Goal: Information Seeking & Learning: Understand process/instructions

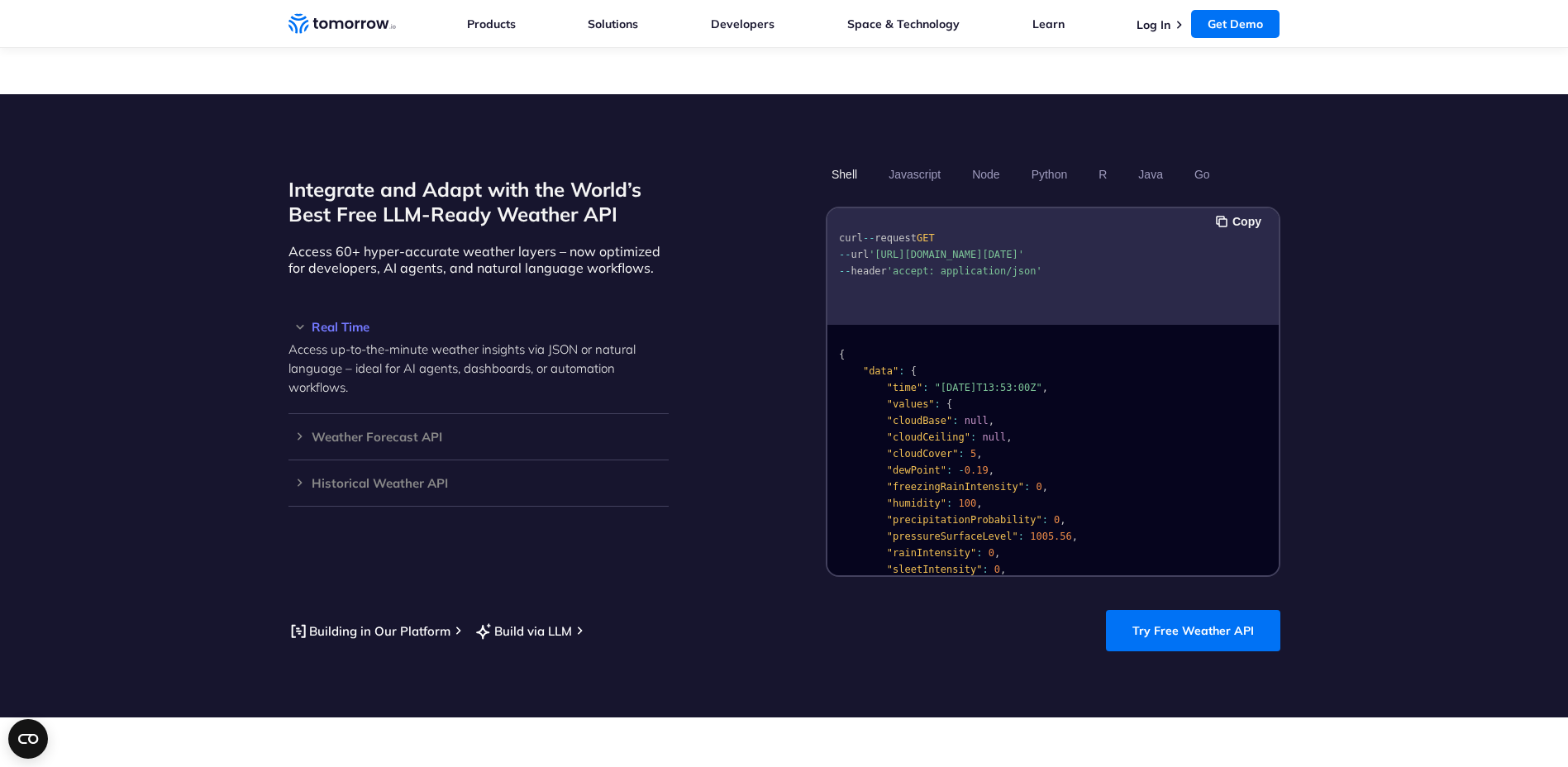
scroll to position [1406, 0]
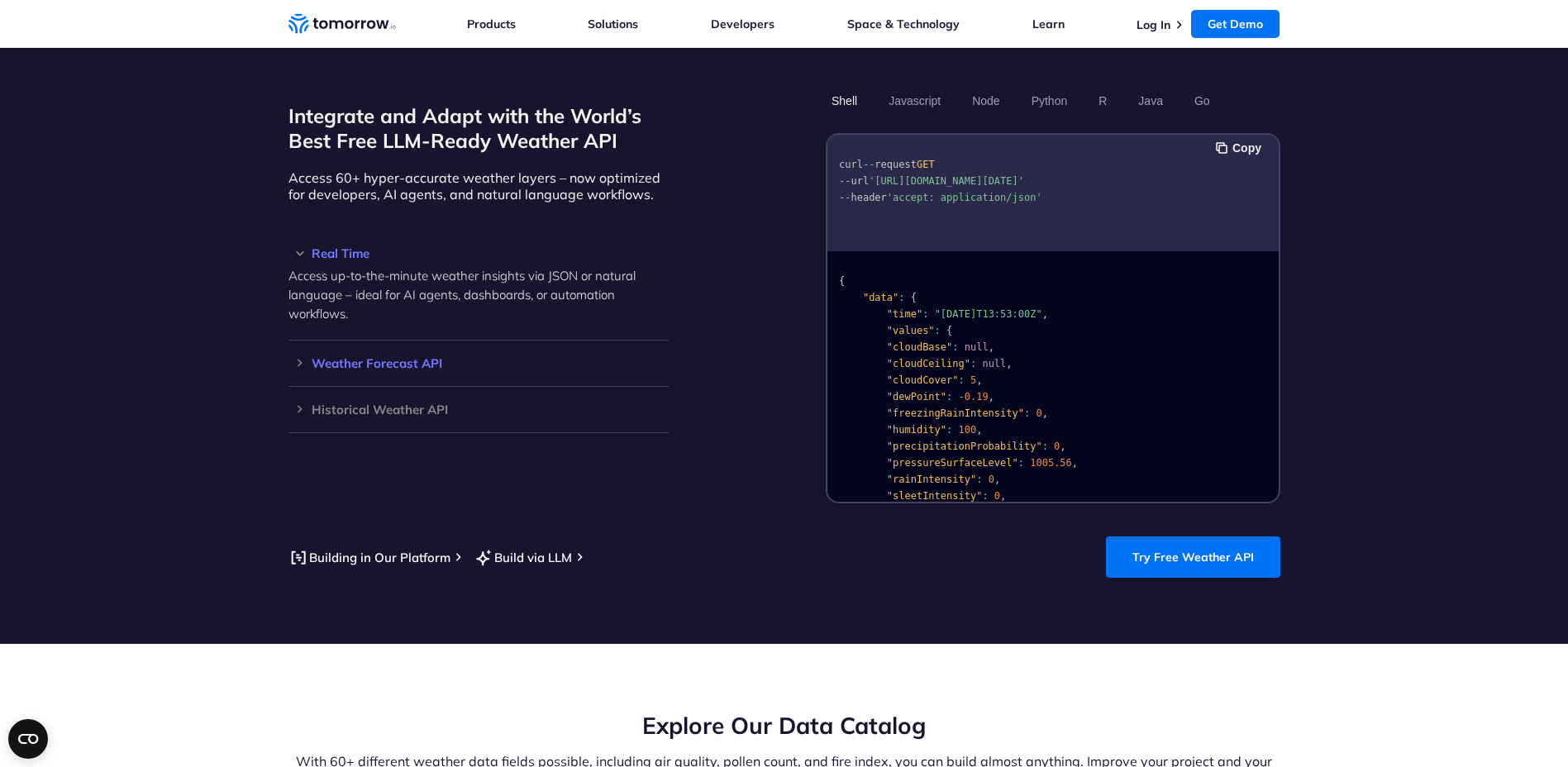
click at [295, 358] on h3 "Weather Forecast API" at bounding box center [478, 364] width 380 height 12
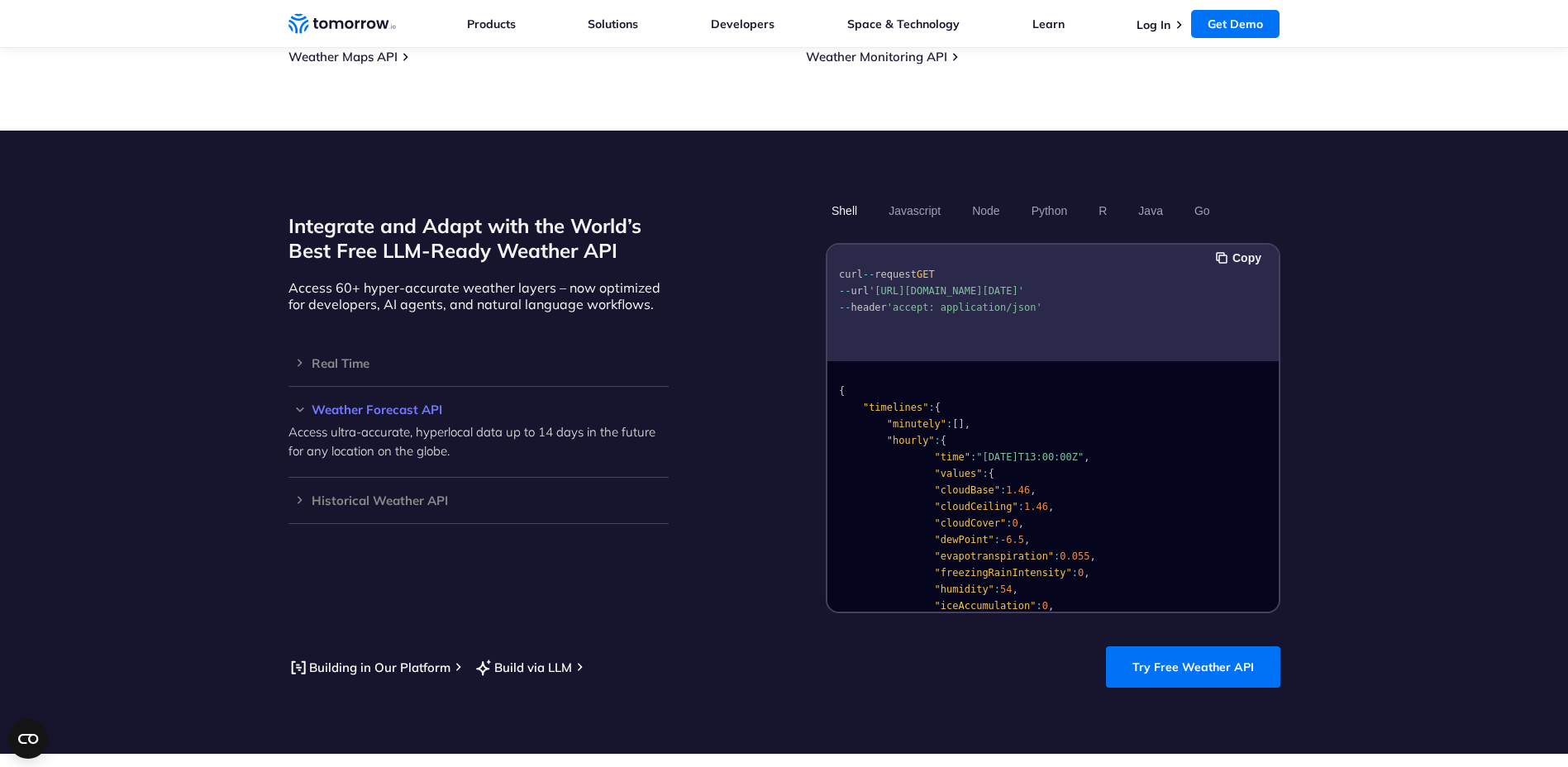
scroll to position [1241, 0]
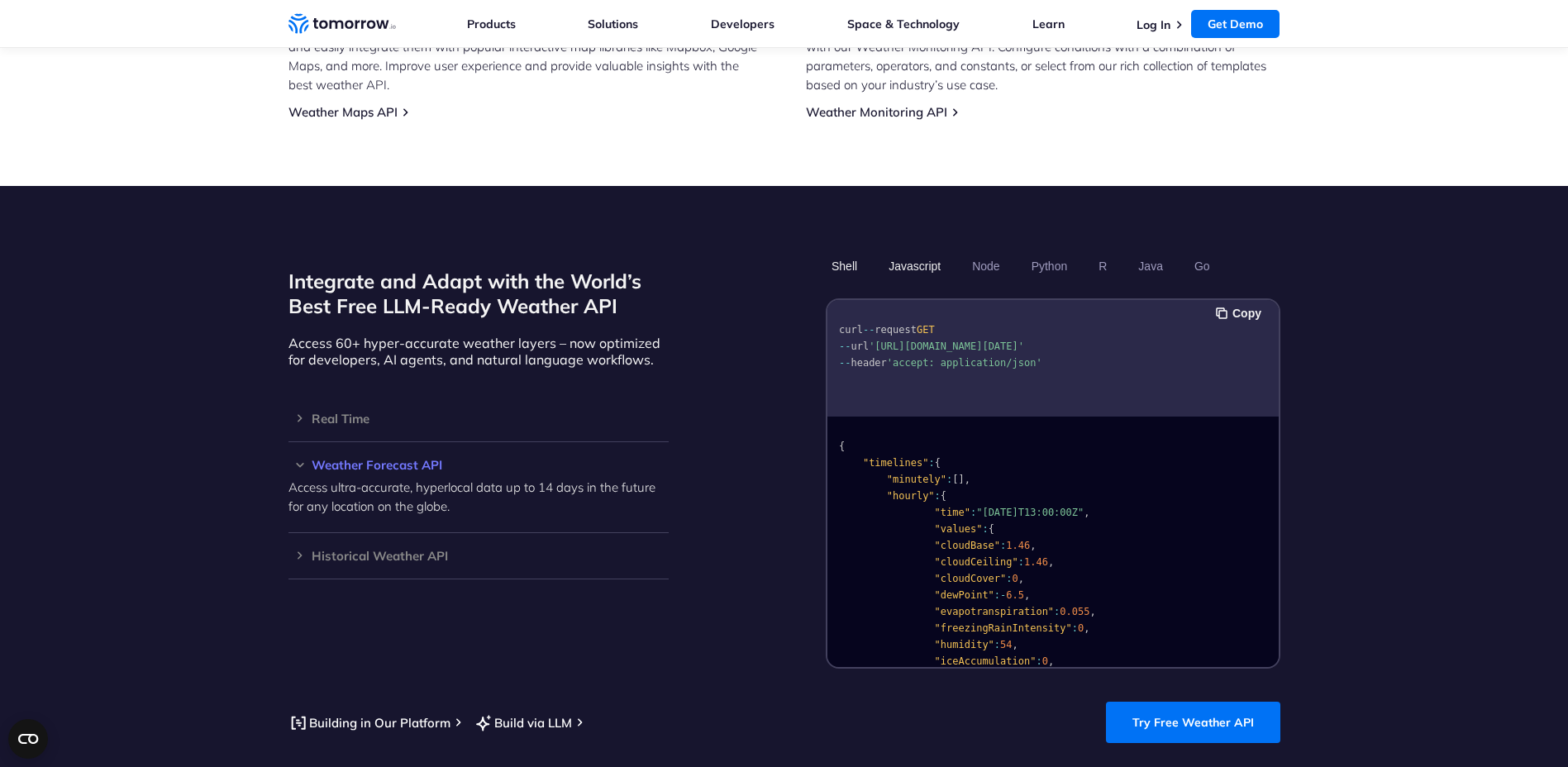
click at [900, 253] on button "Javascript" at bounding box center [914, 267] width 64 height 28
click at [1051, 253] on button "Python" at bounding box center [1049, 267] width 48 height 28
click at [1006, 253] on ul "Shell Javascript Node Python R Java Go" at bounding box center [1052, 267] width 454 height 28
click at [997, 253] on button "Node" at bounding box center [985, 267] width 39 height 28
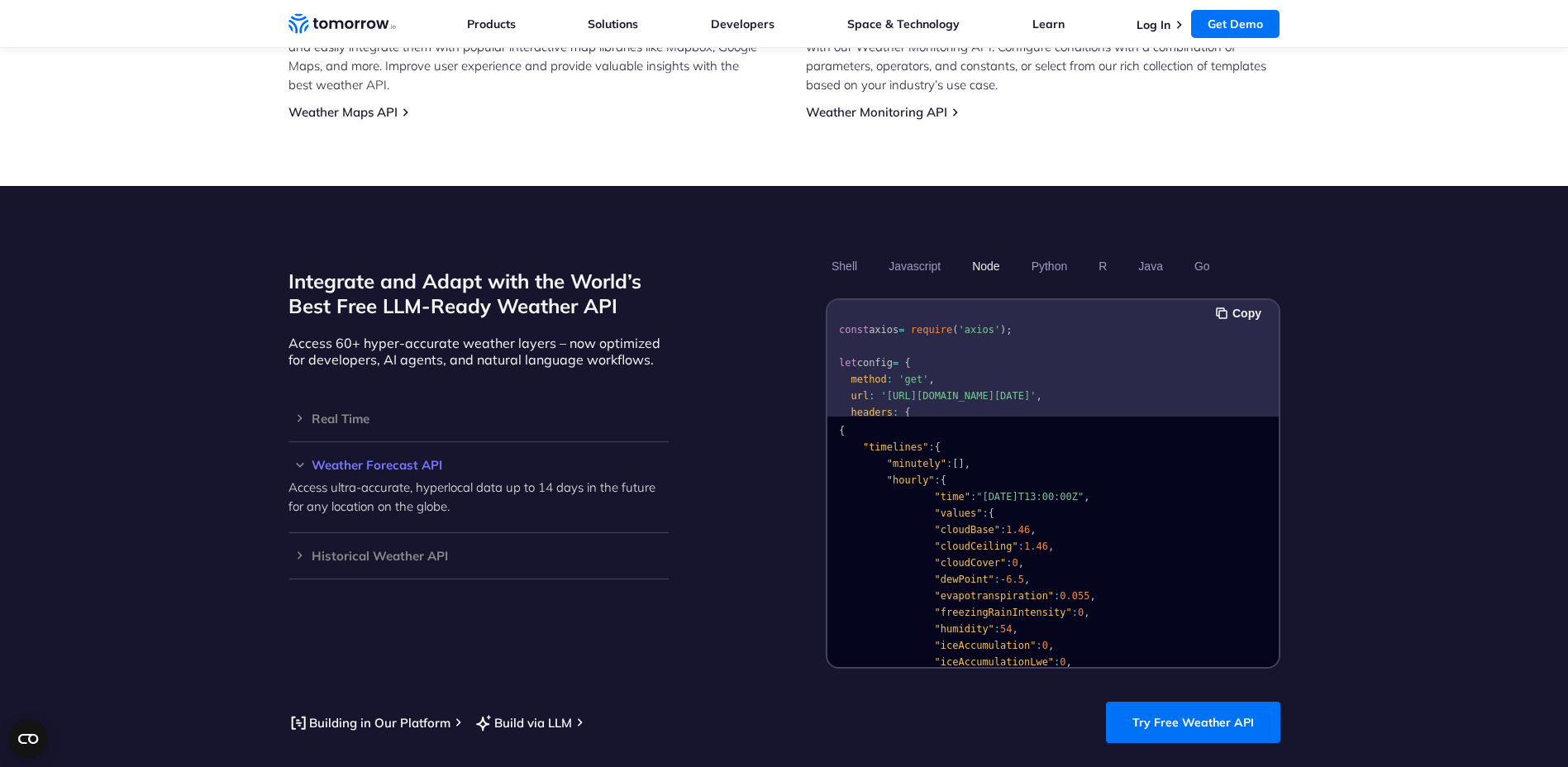
scroll to position [0, 0]
click at [1016, 387] on pre "const axios = require ( 'axios' ); let config = { method : 'get' , url : '[URL]…" at bounding box center [1053, 458] width 451 height 307
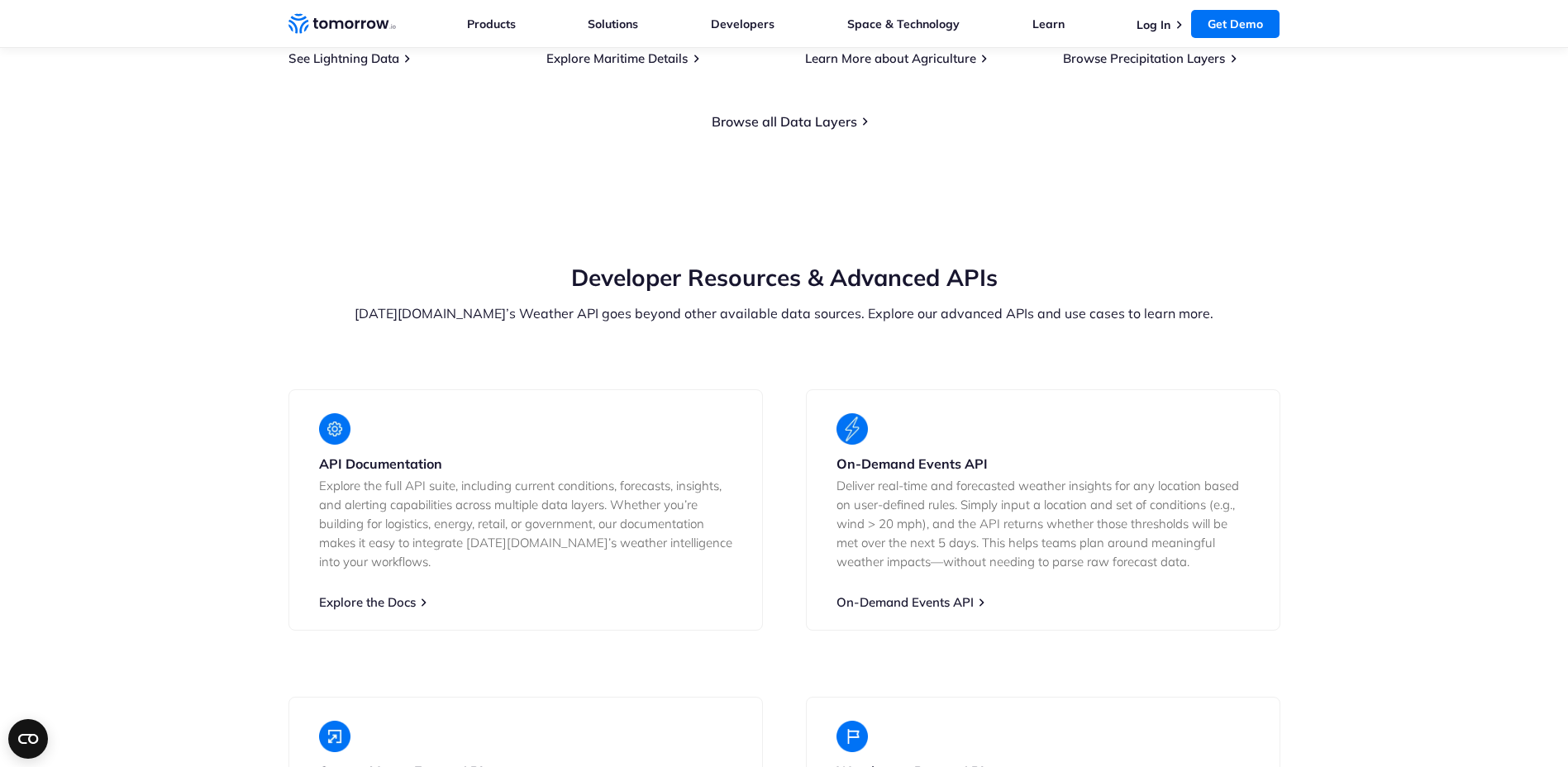
scroll to position [2895, 0]
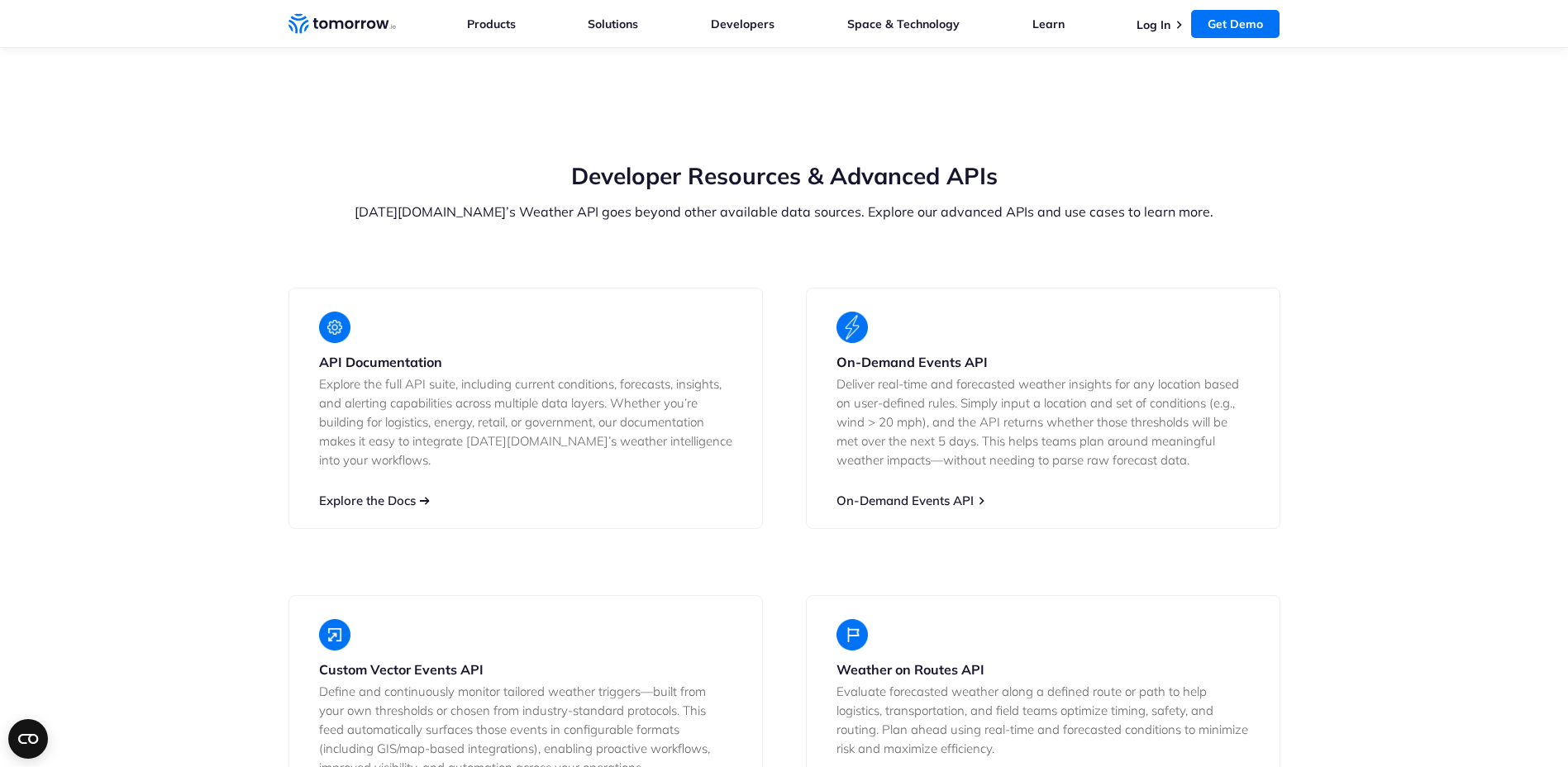
click at [401, 493] on link "Explore the Docs" at bounding box center [367, 501] width 97 height 16
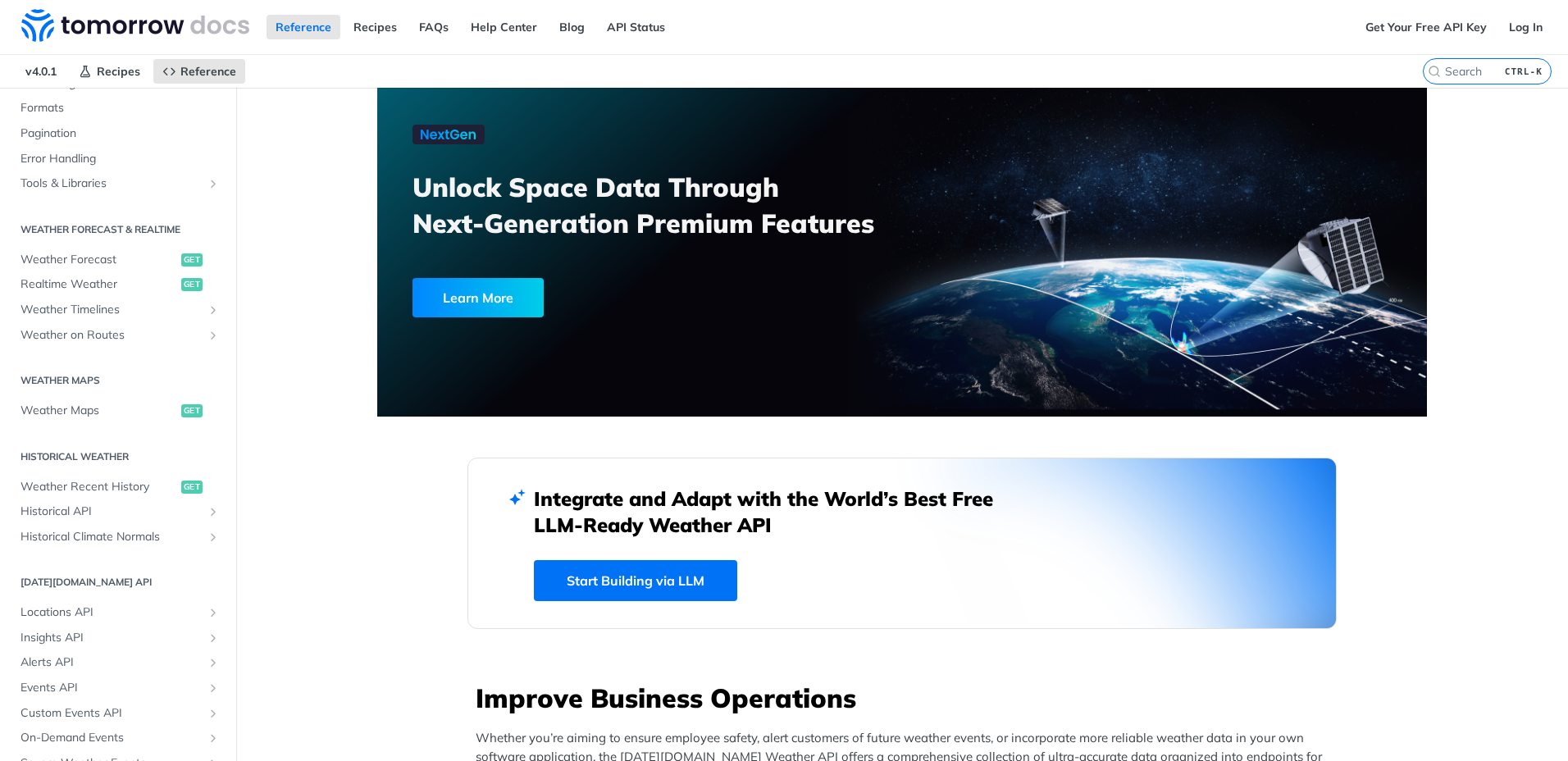
scroll to position [246, 0]
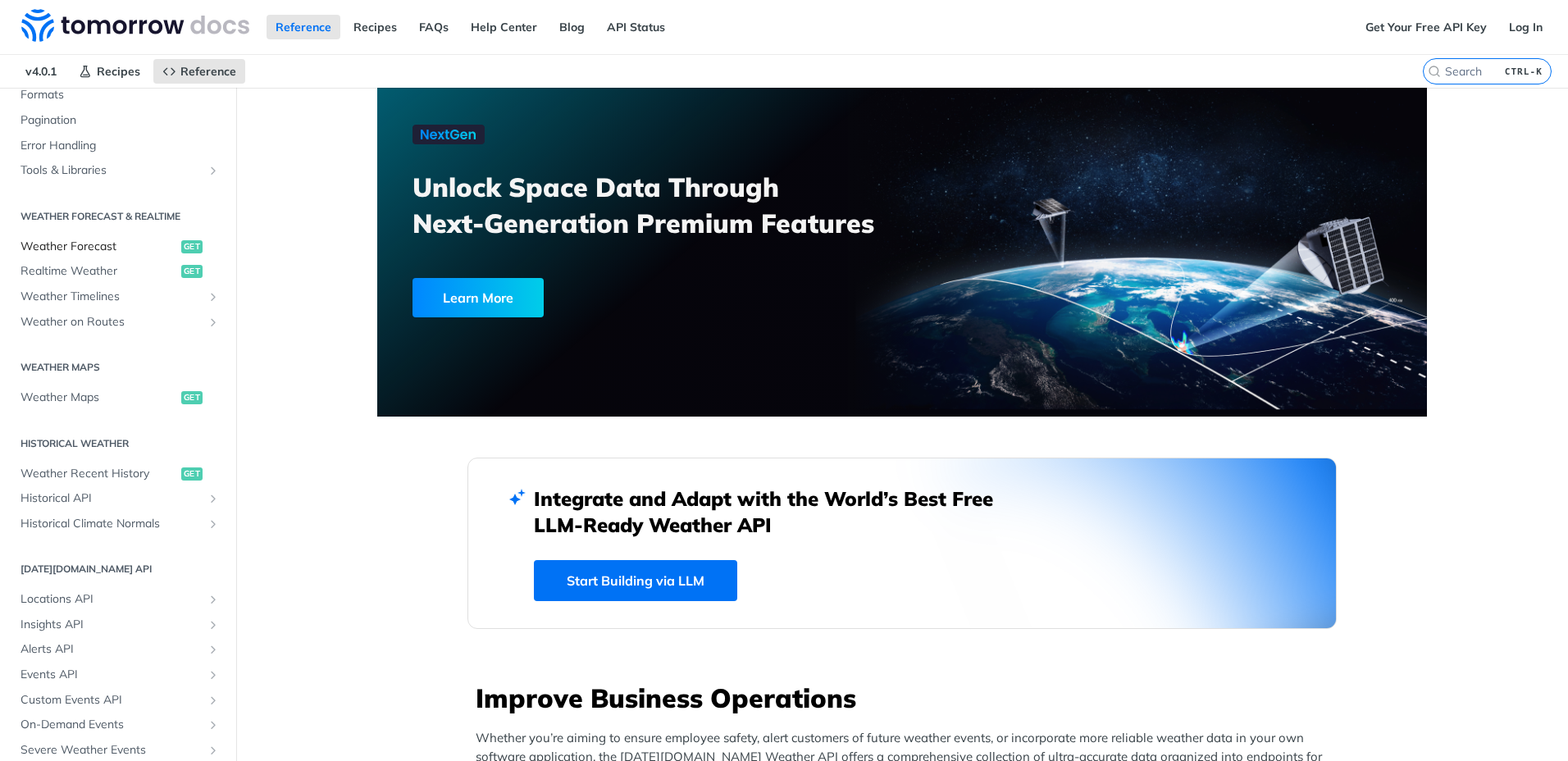
click at [94, 242] on span "Weather Forecast" at bounding box center [99, 247] width 157 height 17
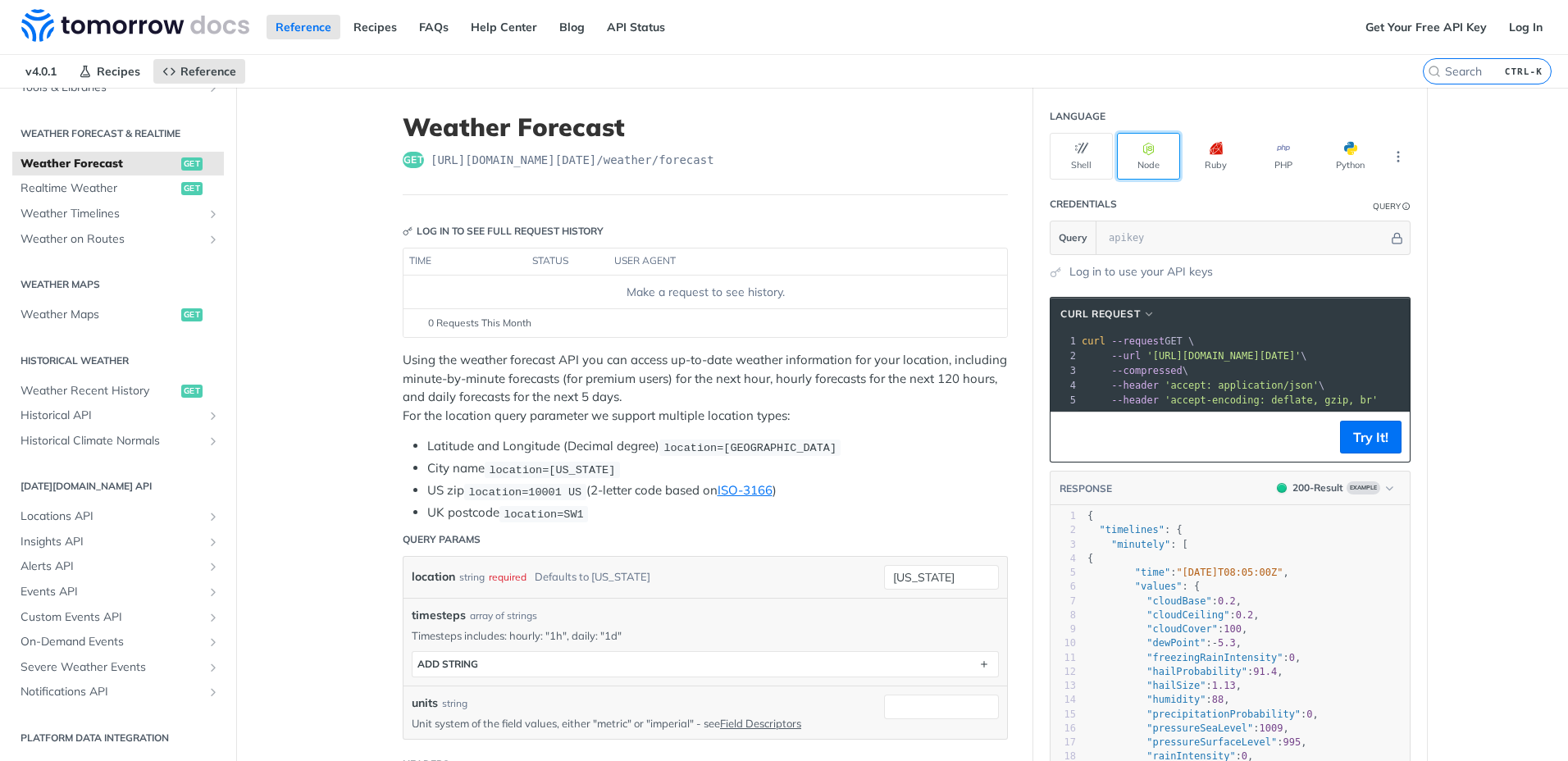
click at [1146, 157] on button "Node" at bounding box center [1149, 156] width 63 height 47
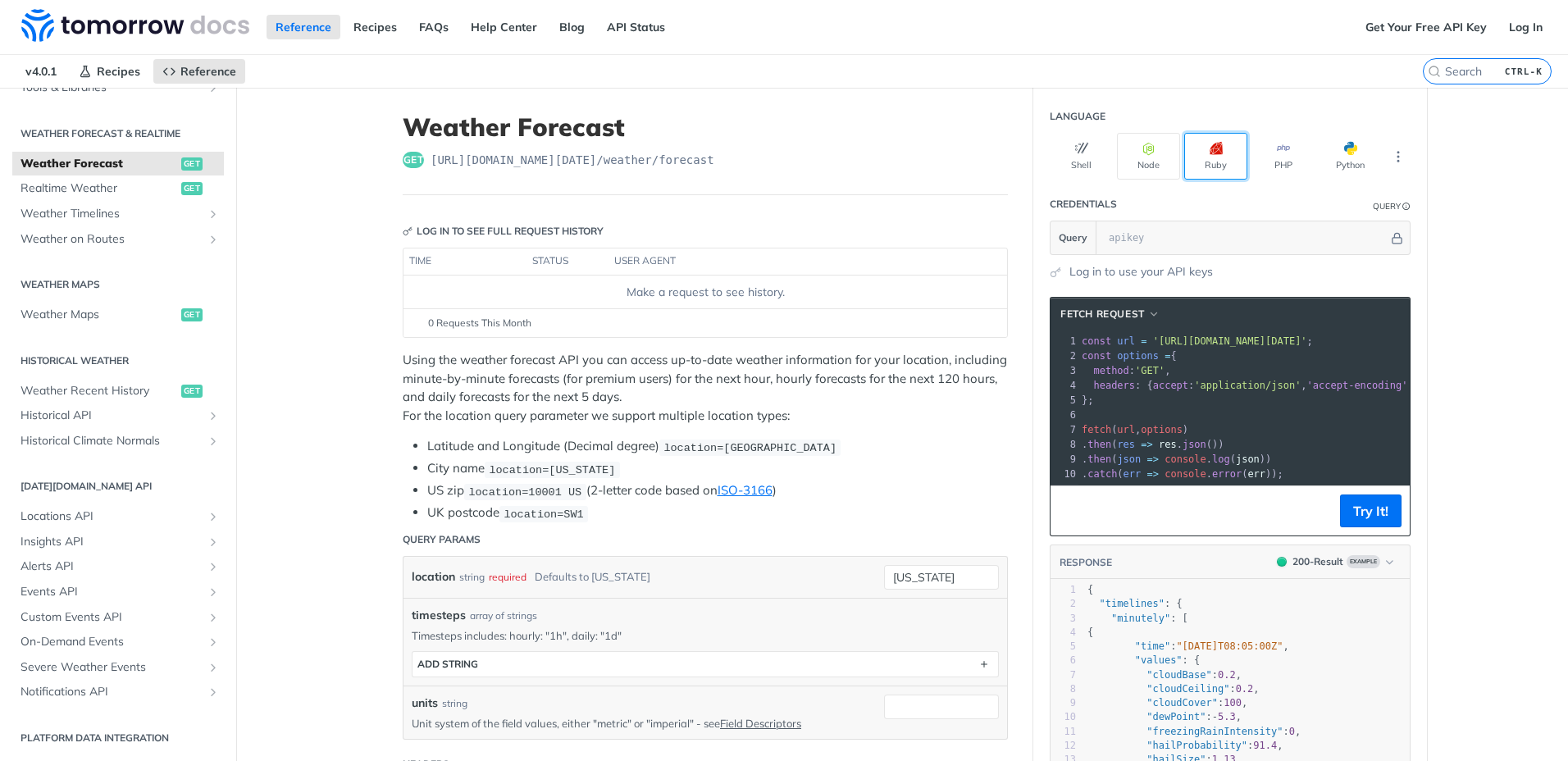
click at [1211, 165] on button "Ruby" at bounding box center [1216, 156] width 63 height 47
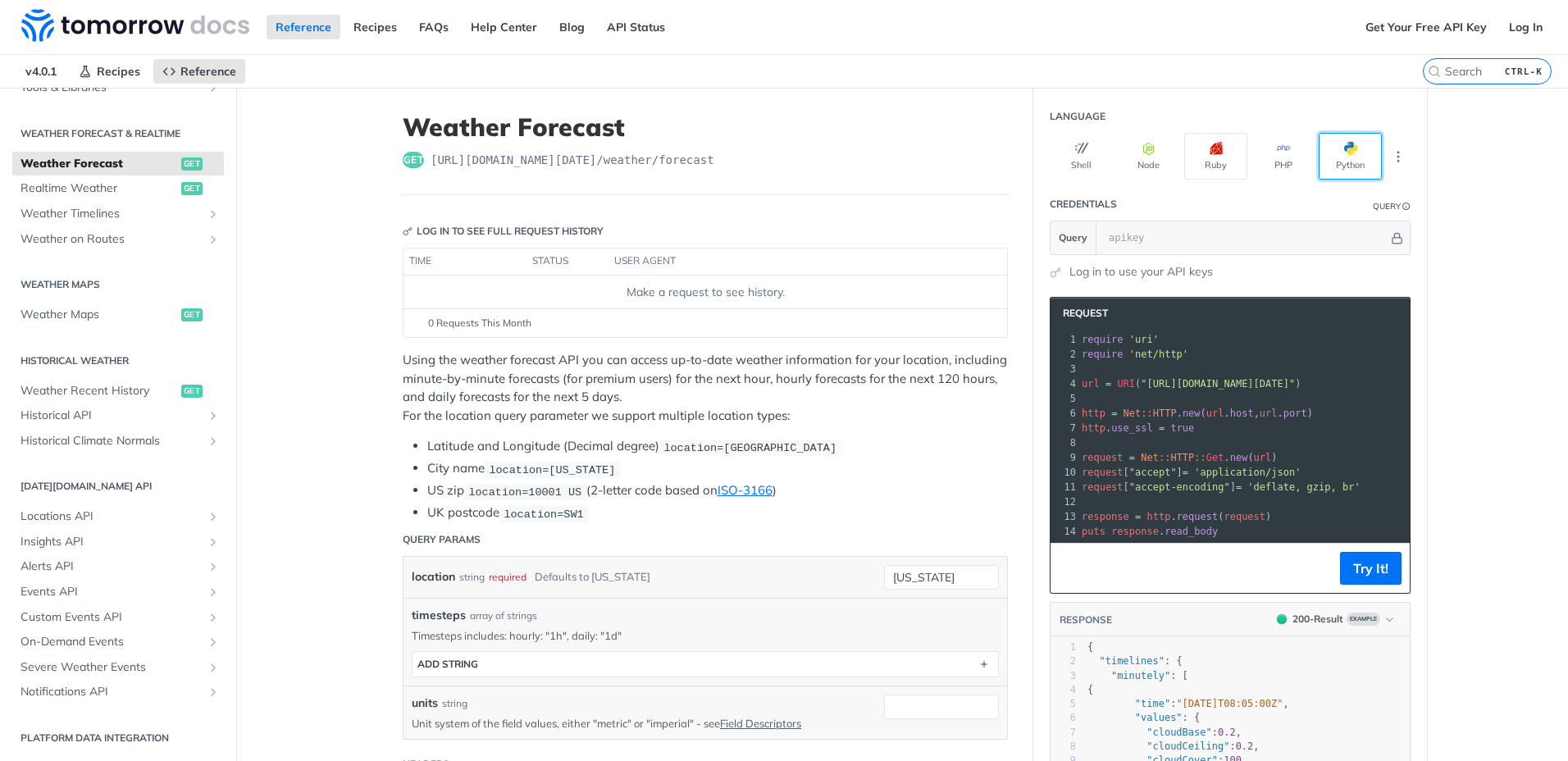
click at [1340, 163] on button "Python" at bounding box center [1350, 156] width 63 height 47
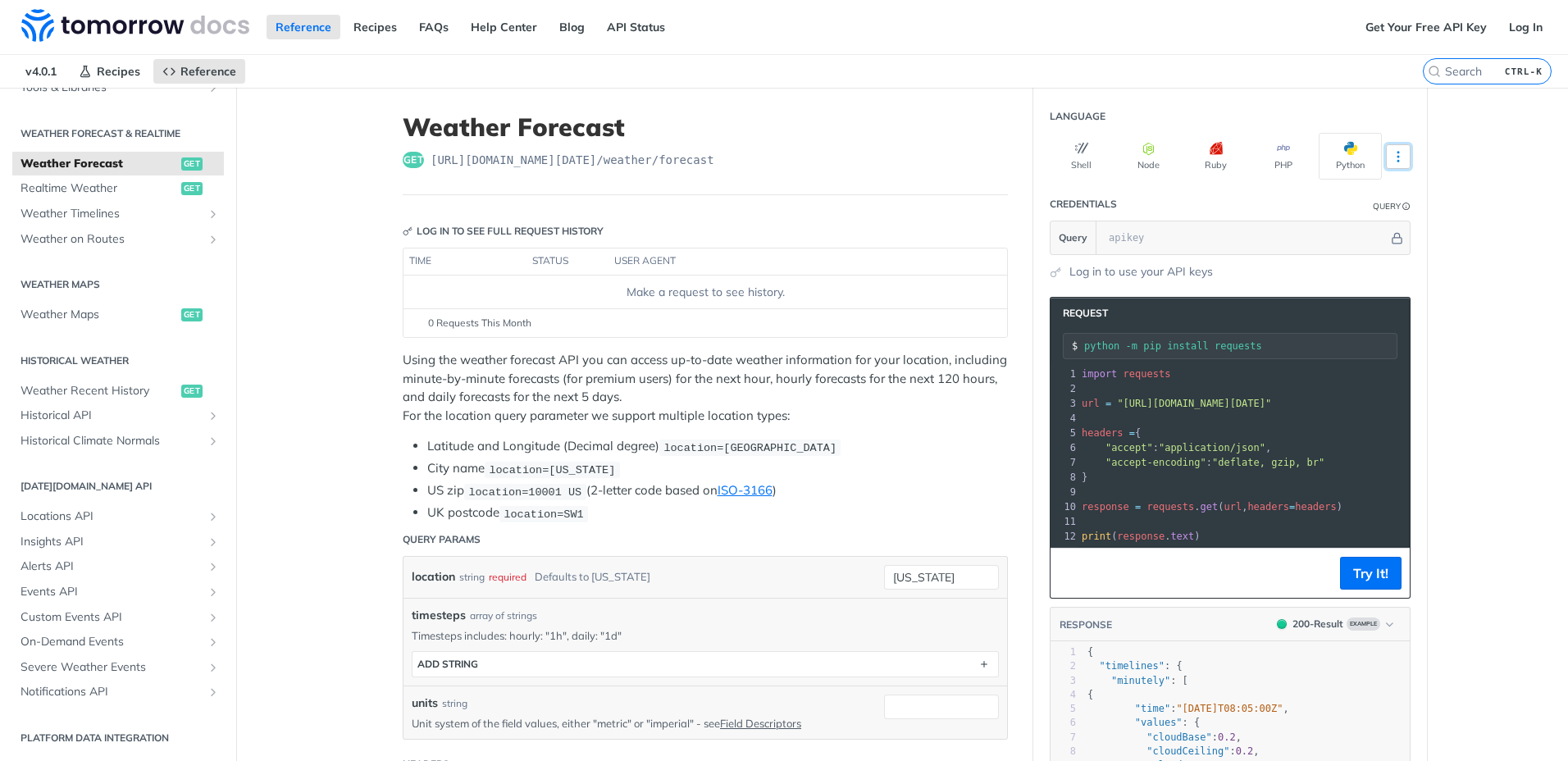
click at [1398, 155] on icon "More ellipsis" at bounding box center [1398, 157] width 15 height 15
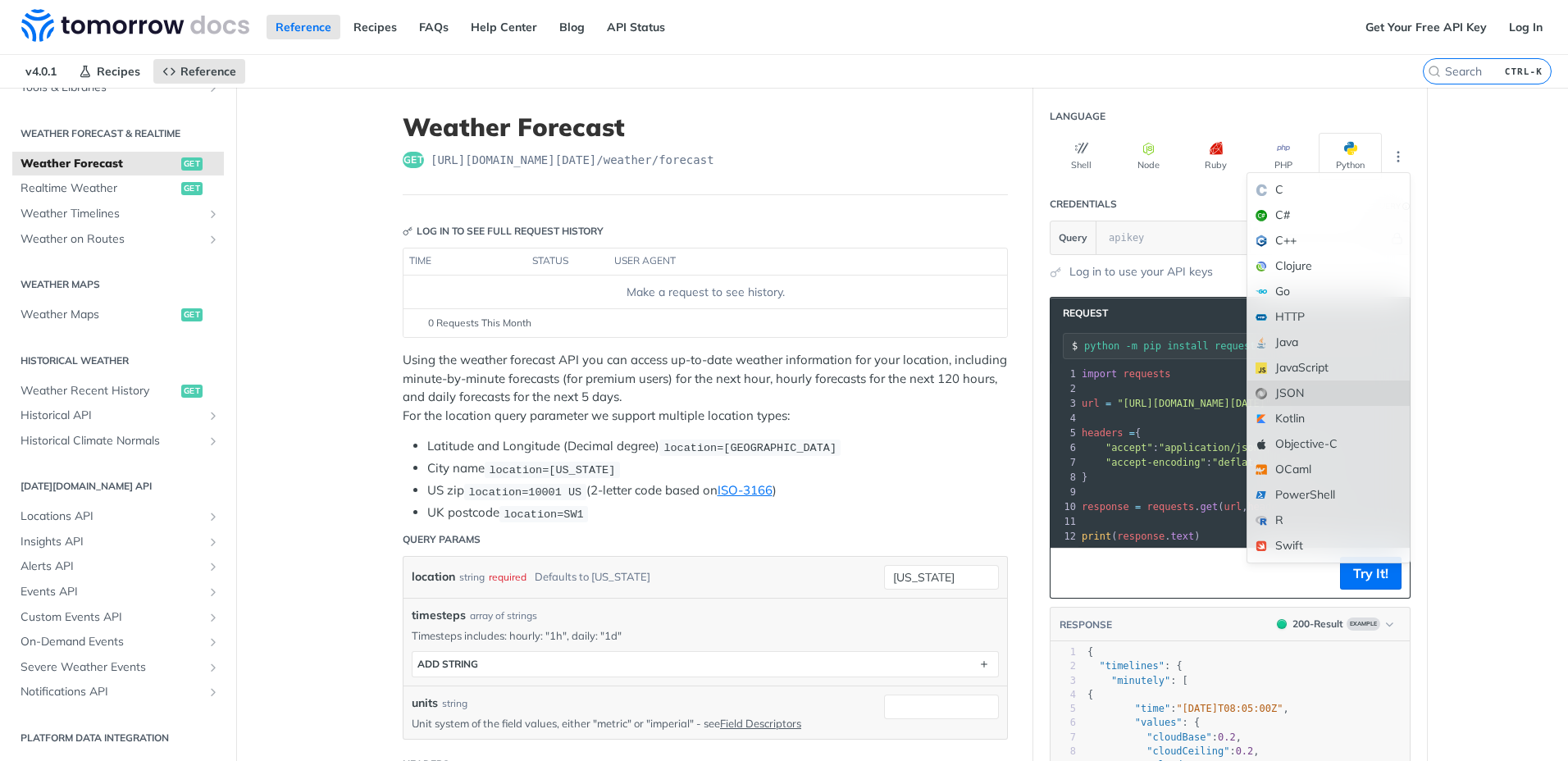
click at [1323, 384] on div "JSON" at bounding box center [1328, 393] width 162 height 26
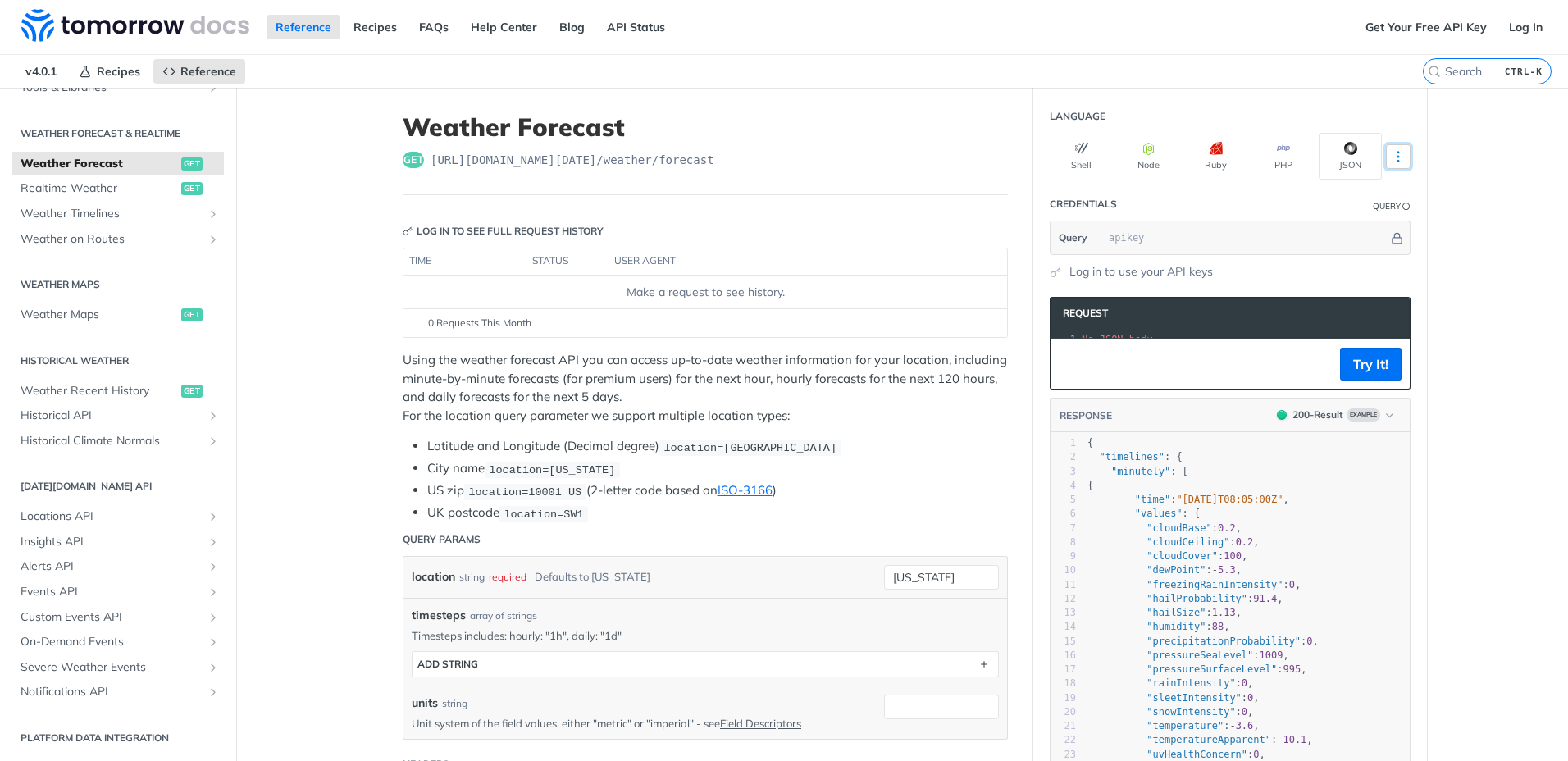
click at [1391, 160] on icon "More ellipsis" at bounding box center [1398, 157] width 15 height 15
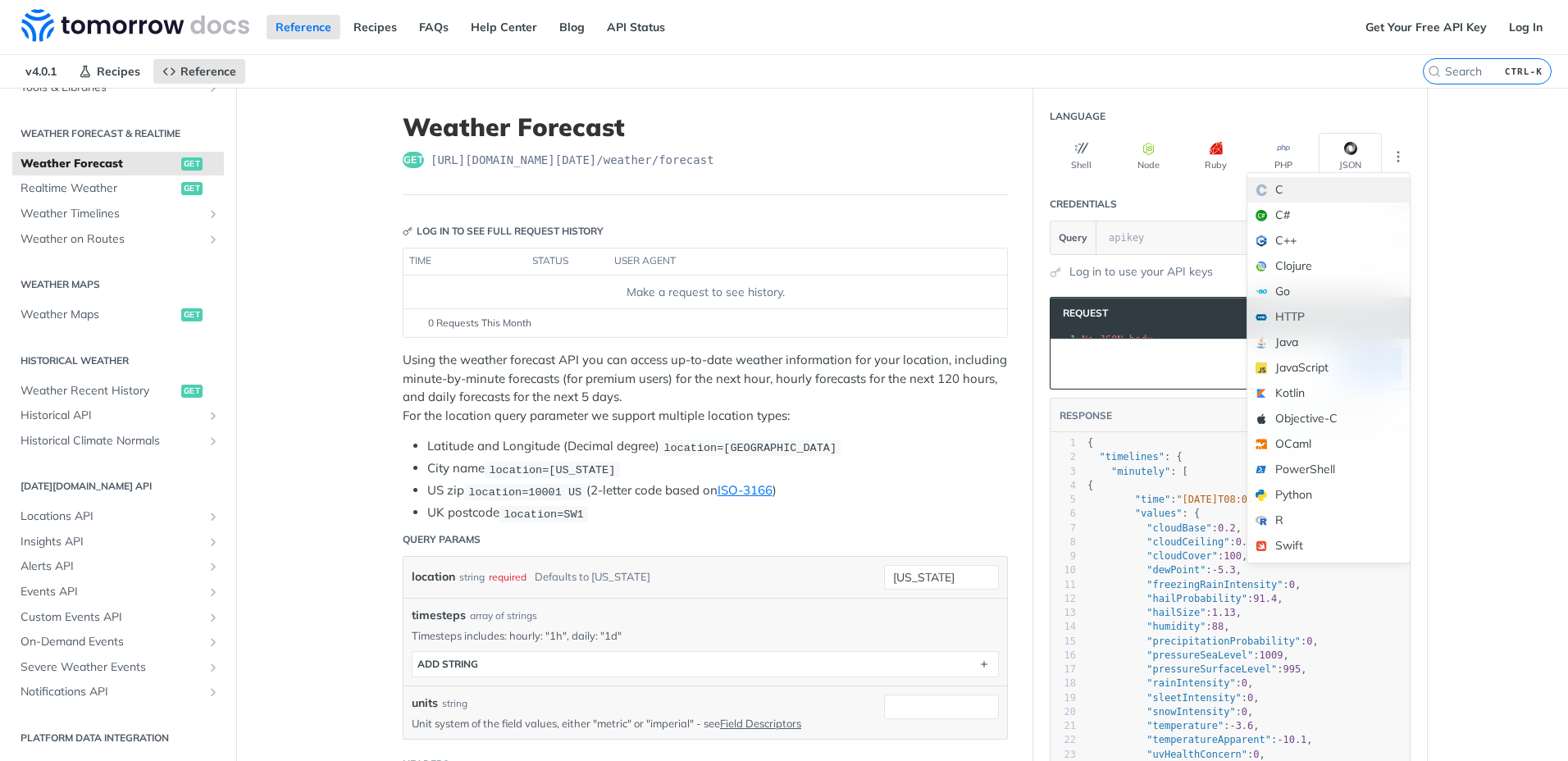
click at [1327, 193] on div "C" at bounding box center [1328, 190] width 162 height 26
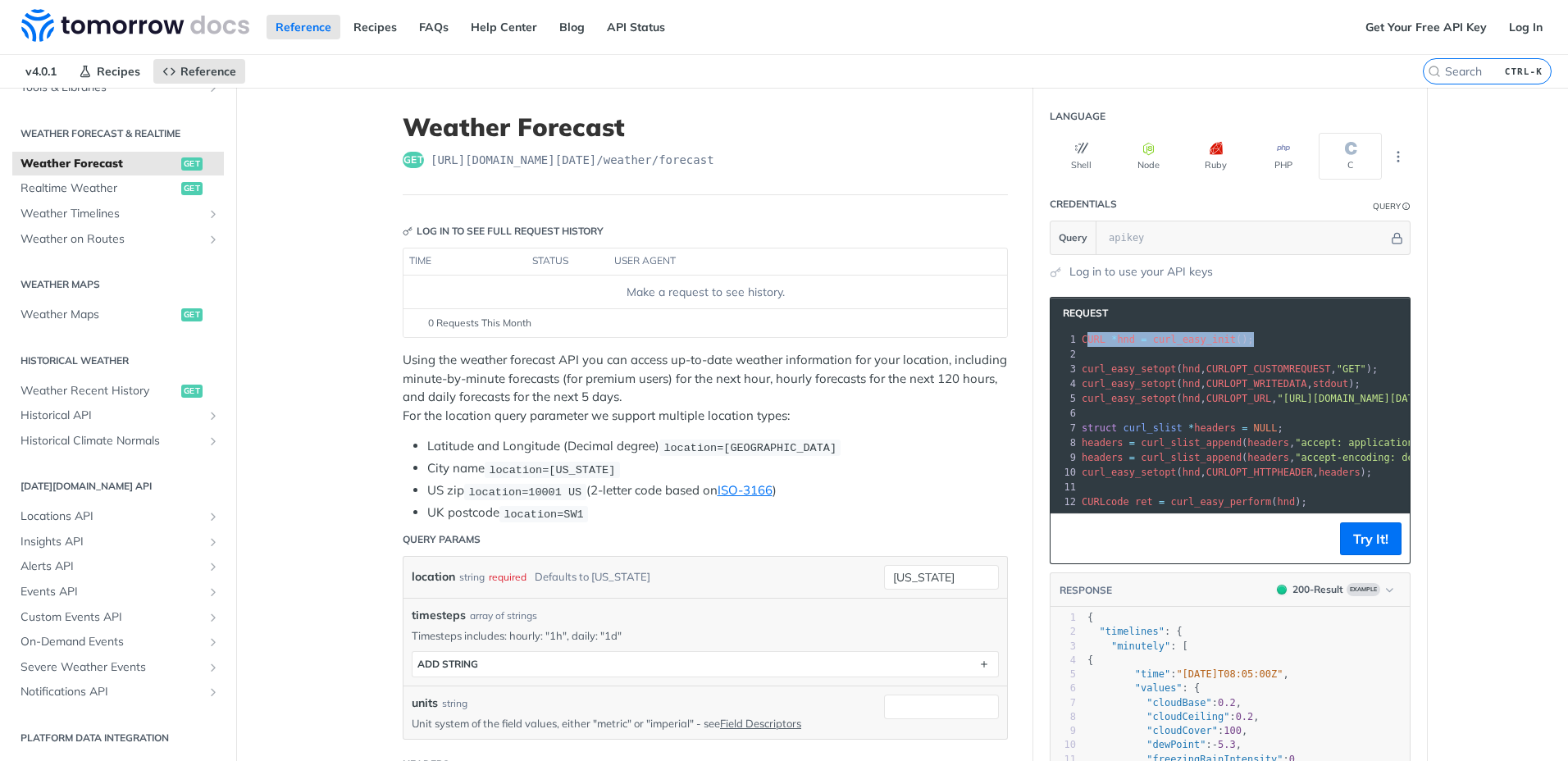
drag, startPoint x: 1083, startPoint y: 337, endPoint x: 1236, endPoint y: 337, distance: 153.0
click at [1236, 337] on pre "CURL * hnd = curl_easy_init ();" at bounding box center [1357, 339] width 558 height 15
click at [1221, 384] on span "CURLOPT_WRITEDATA" at bounding box center [1257, 384] width 101 height 12
click at [1394, 160] on icon "More ellipsis" at bounding box center [1398, 157] width 15 height 15
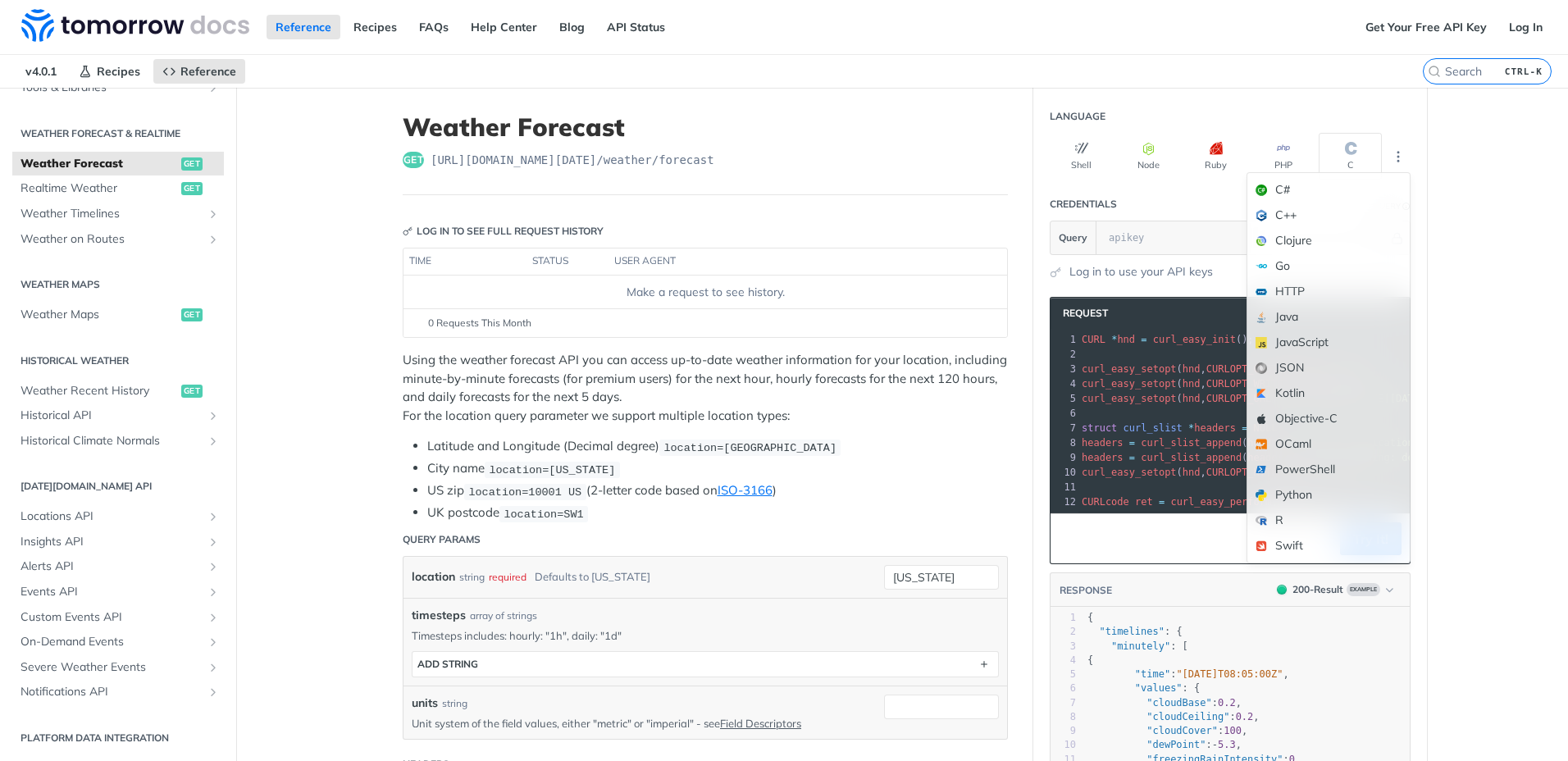
click at [1317, 213] on div "C++" at bounding box center [1328, 216] width 162 height 26
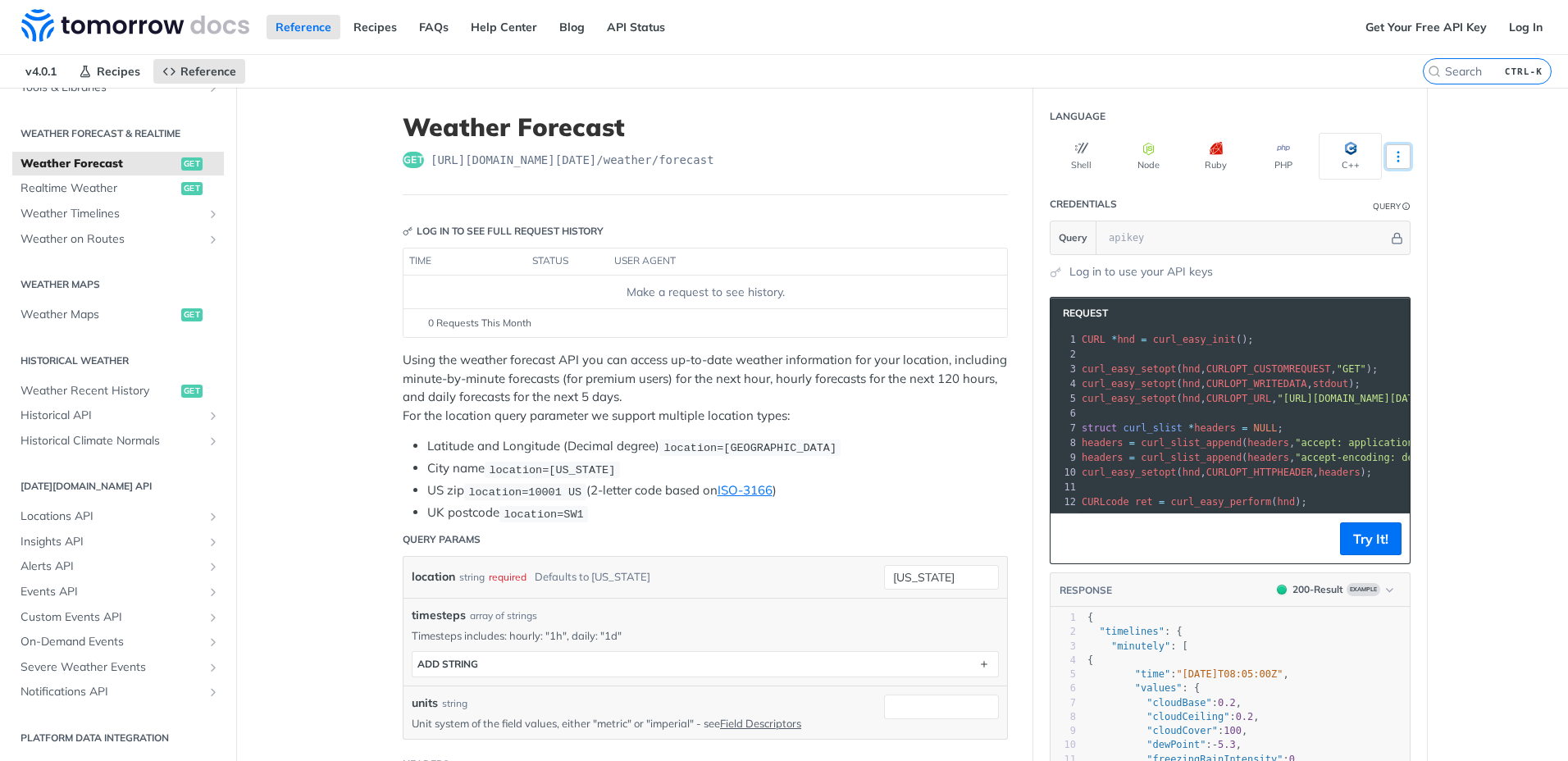
click at [1401, 153] on button "More Languages" at bounding box center [1398, 157] width 25 height 25
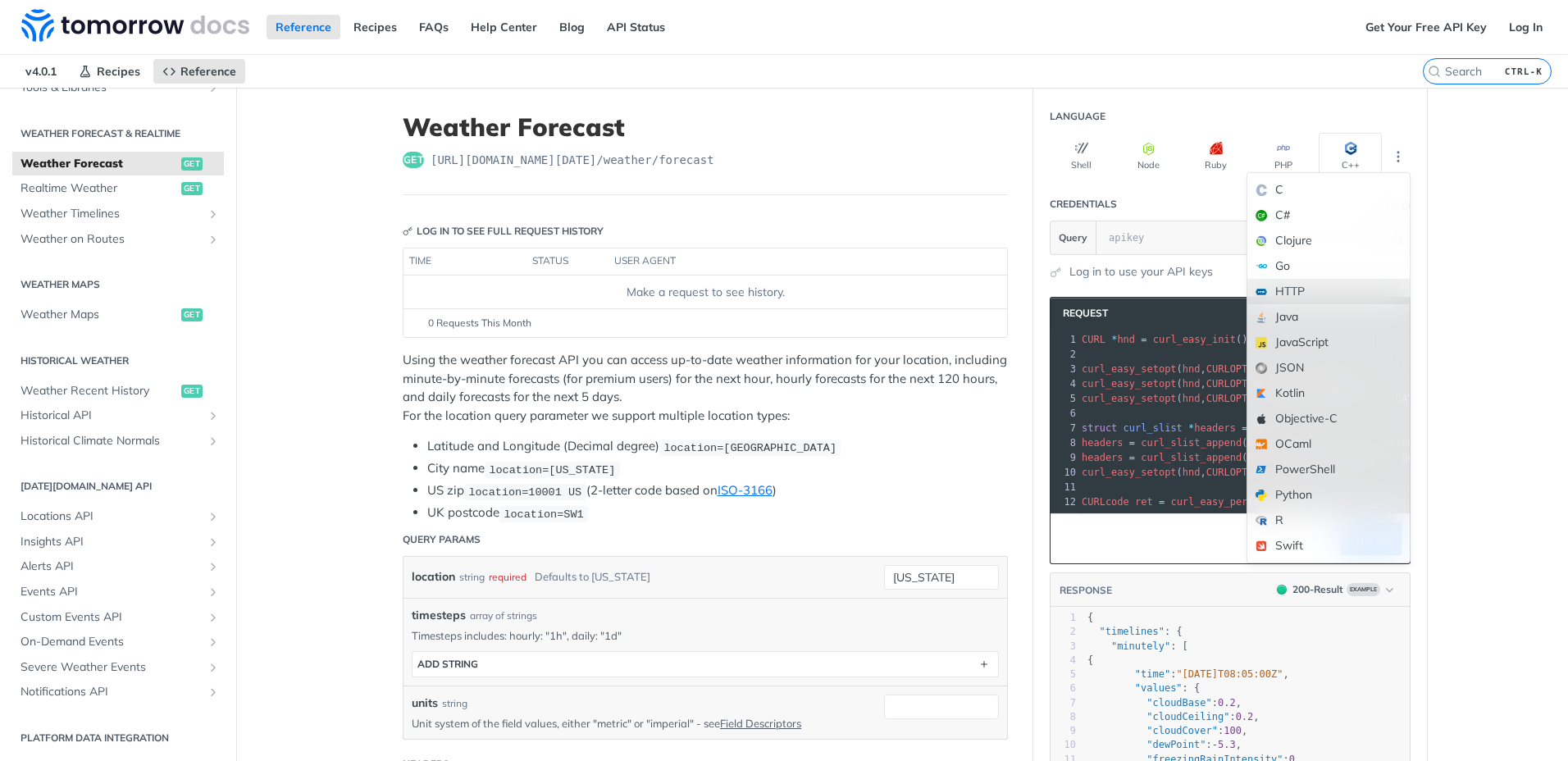
click at [1310, 291] on div "HTTP" at bounding box center [1328, 292] width 162 height 26
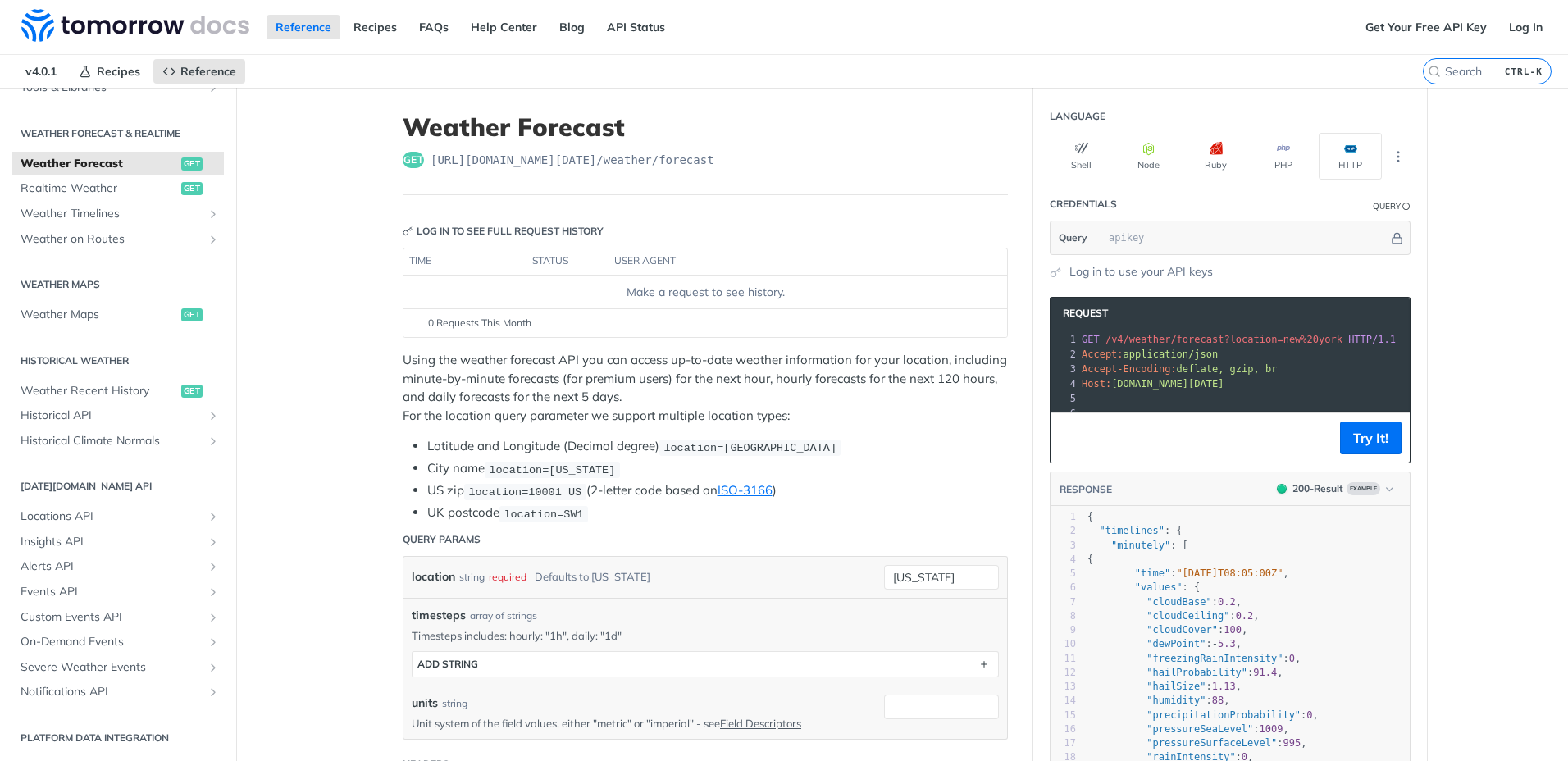
click at [913, 416] on p "Using the weather forecast API you can access up-to-date weather information fo…" at bounding box center [705, 387] width 605 height 74
click at [101, 22] on img at bounding box center [136, 25] width 228 height 33
